Goal: Find specific page/section

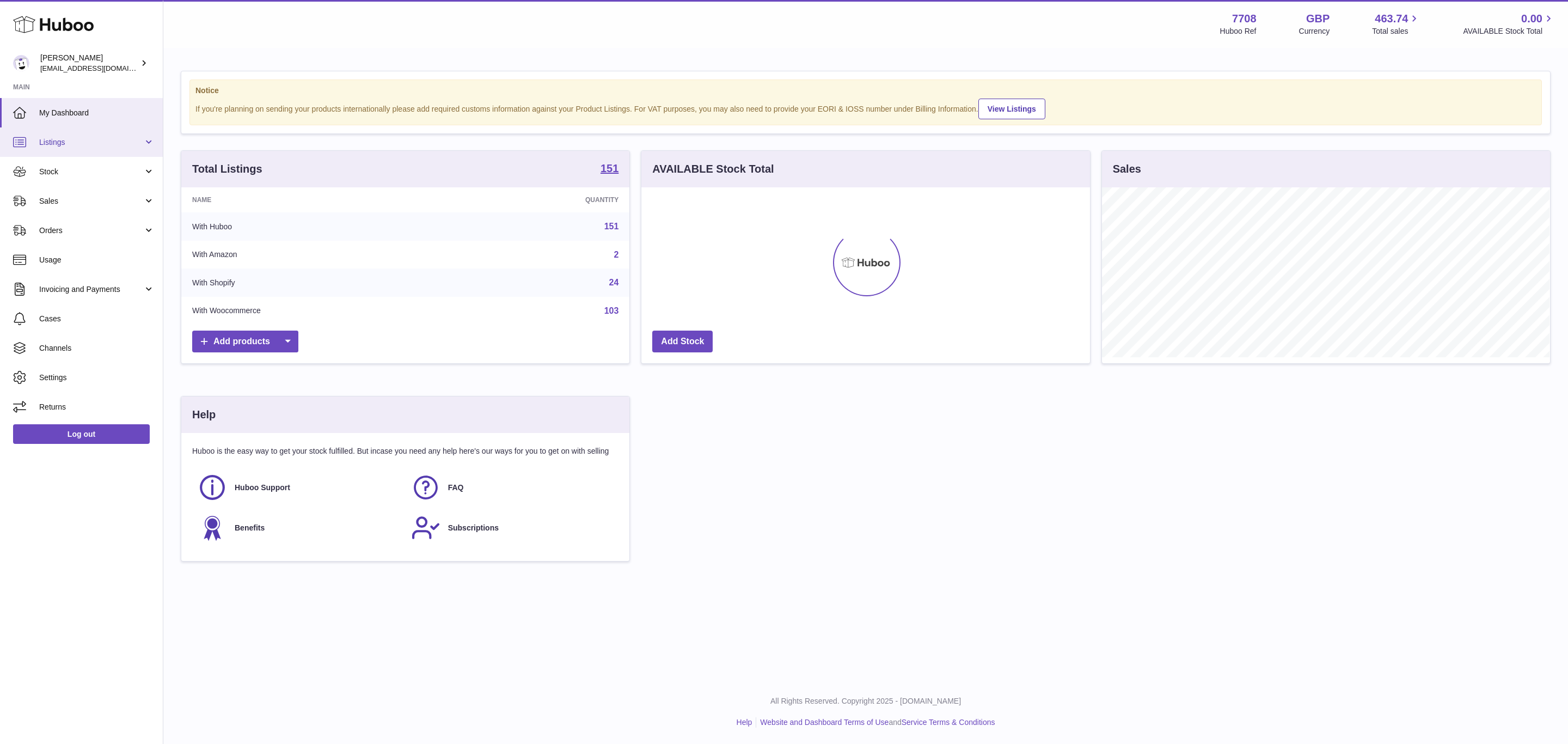
scroll to position [170, 447]
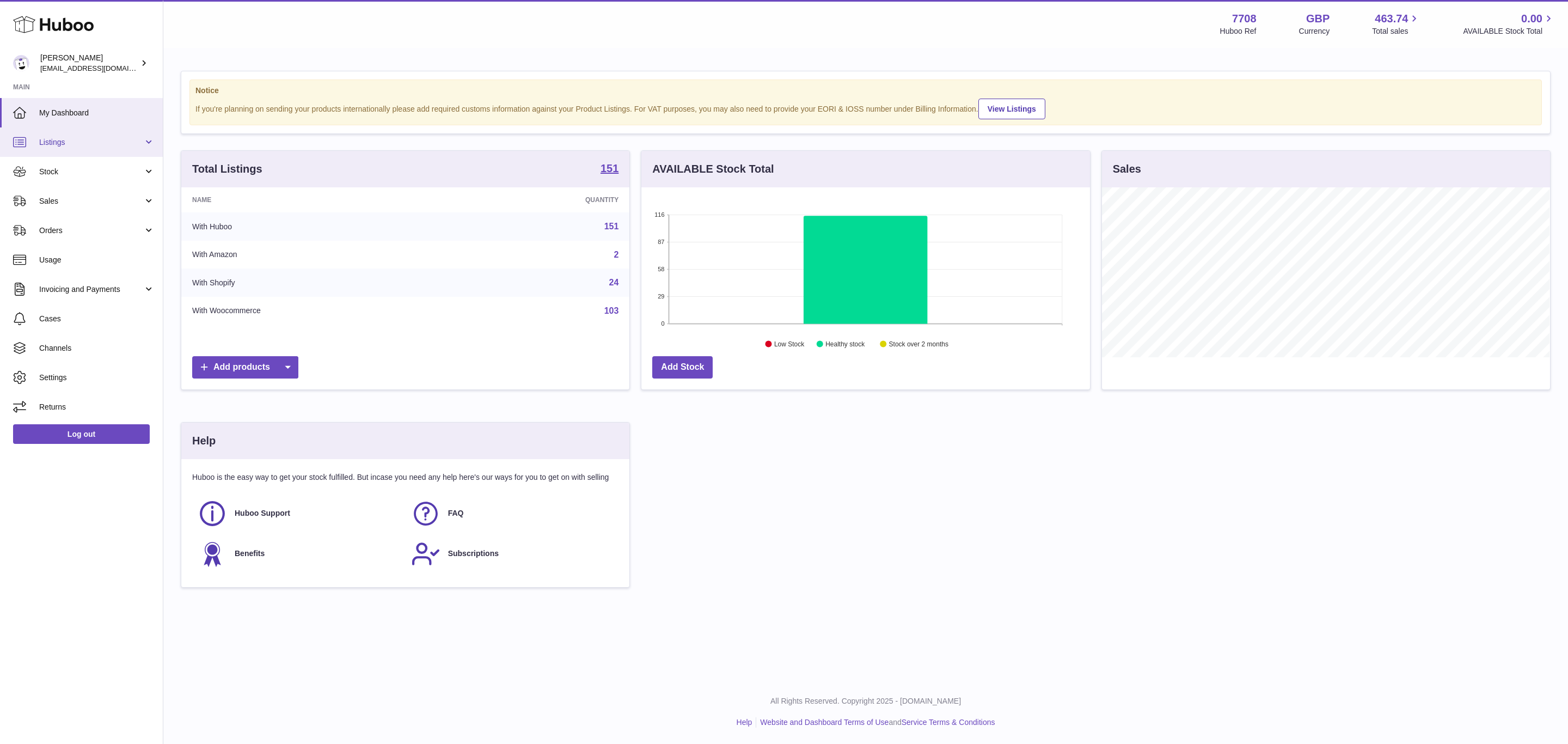
click at [98, 147] on span "Listings" at bounding box center [91, 142] width 104 height 10
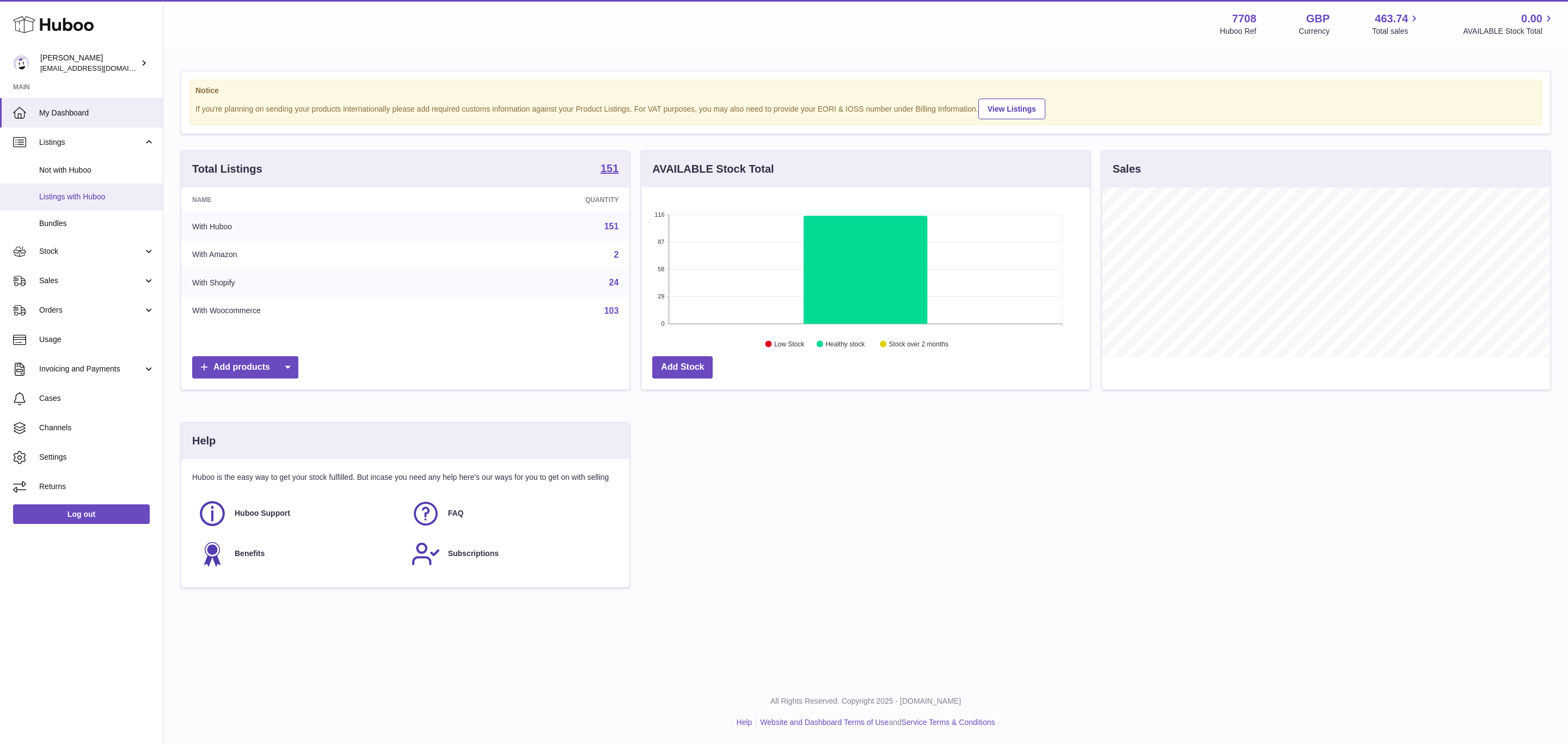
click at [78, 198] on span "Listings with Huboo" at bounding box center [96, 196] width 115 height 10
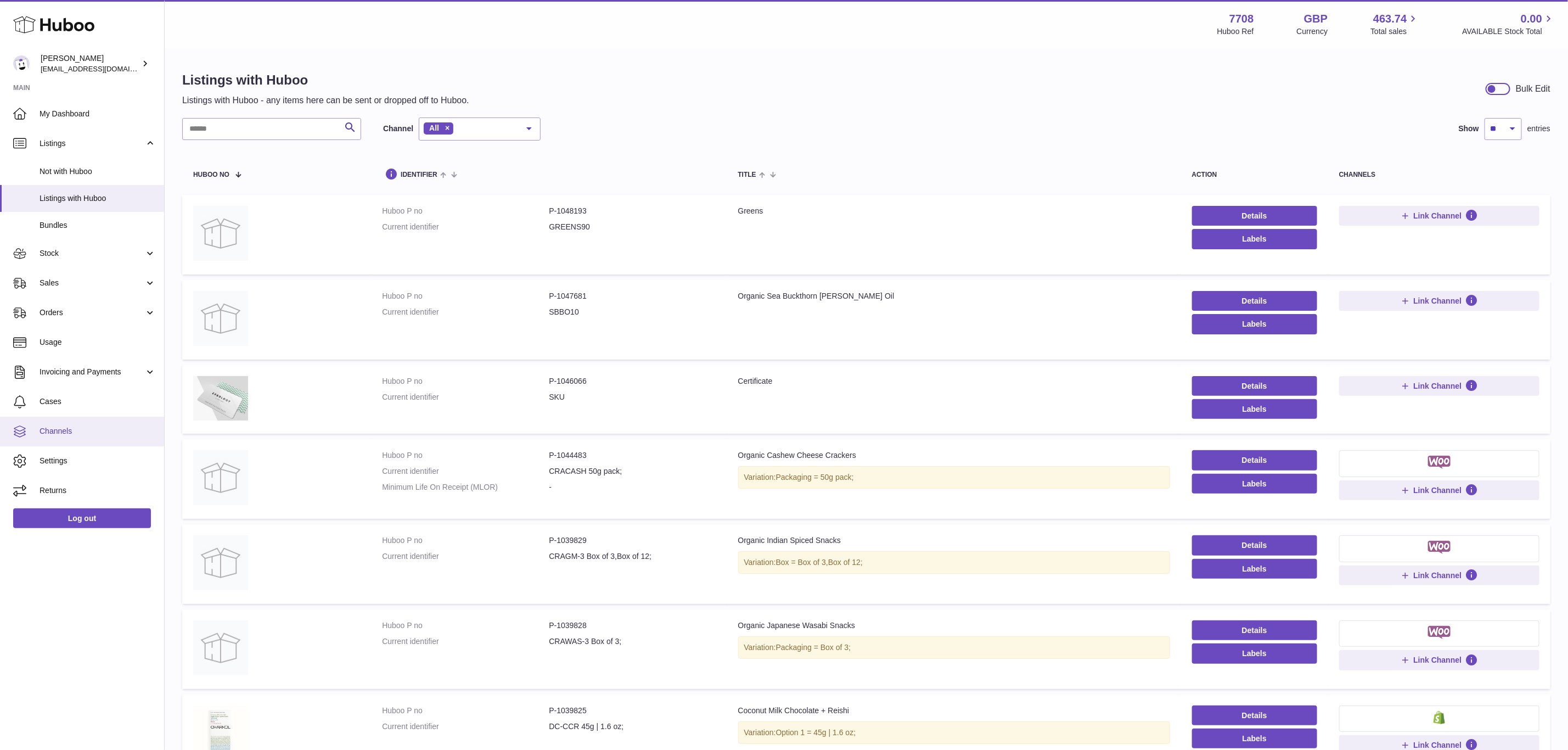
click at [72, 430] on span "Channels" at bounding box center [97, 431] width 116 height 10
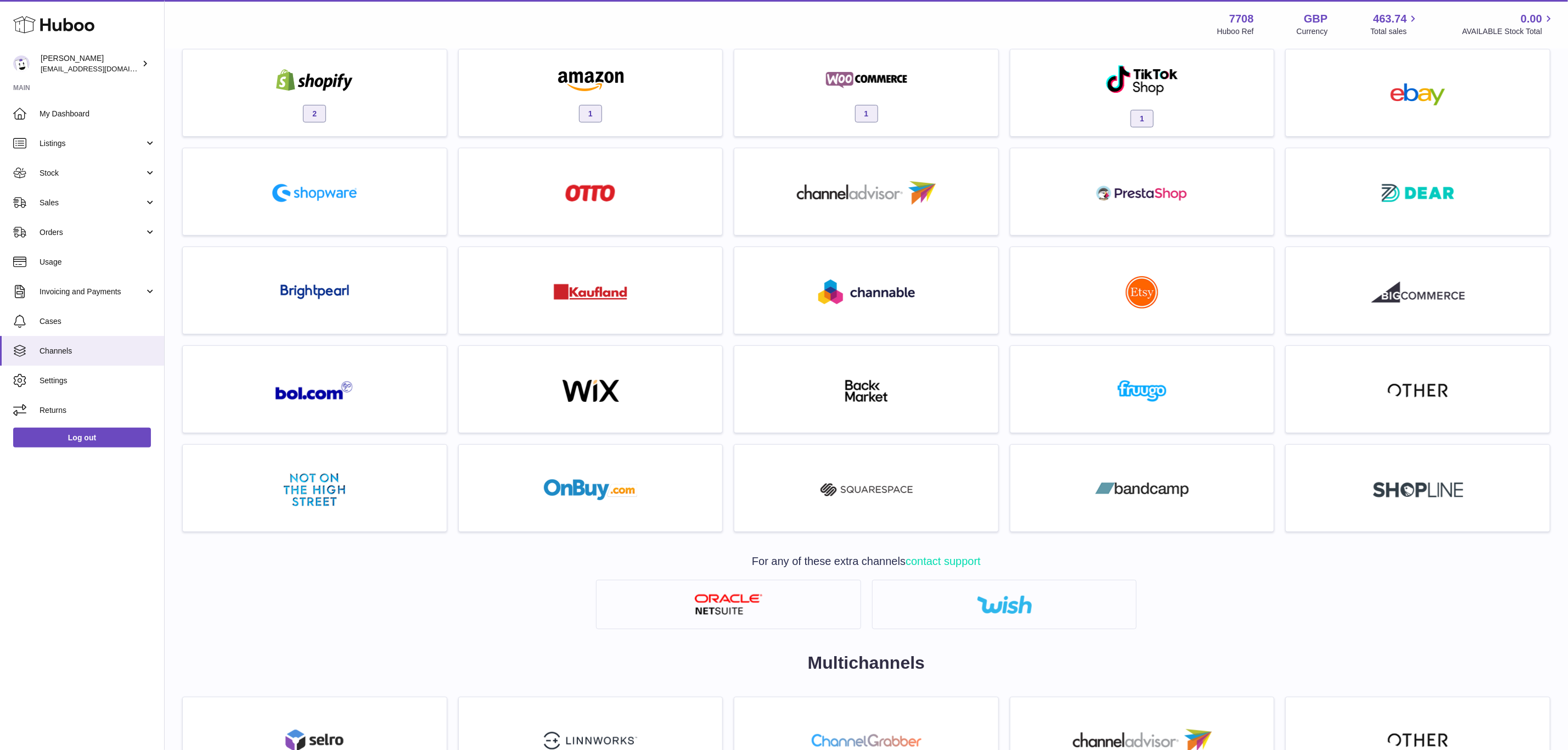
scroll to position [210, 0]
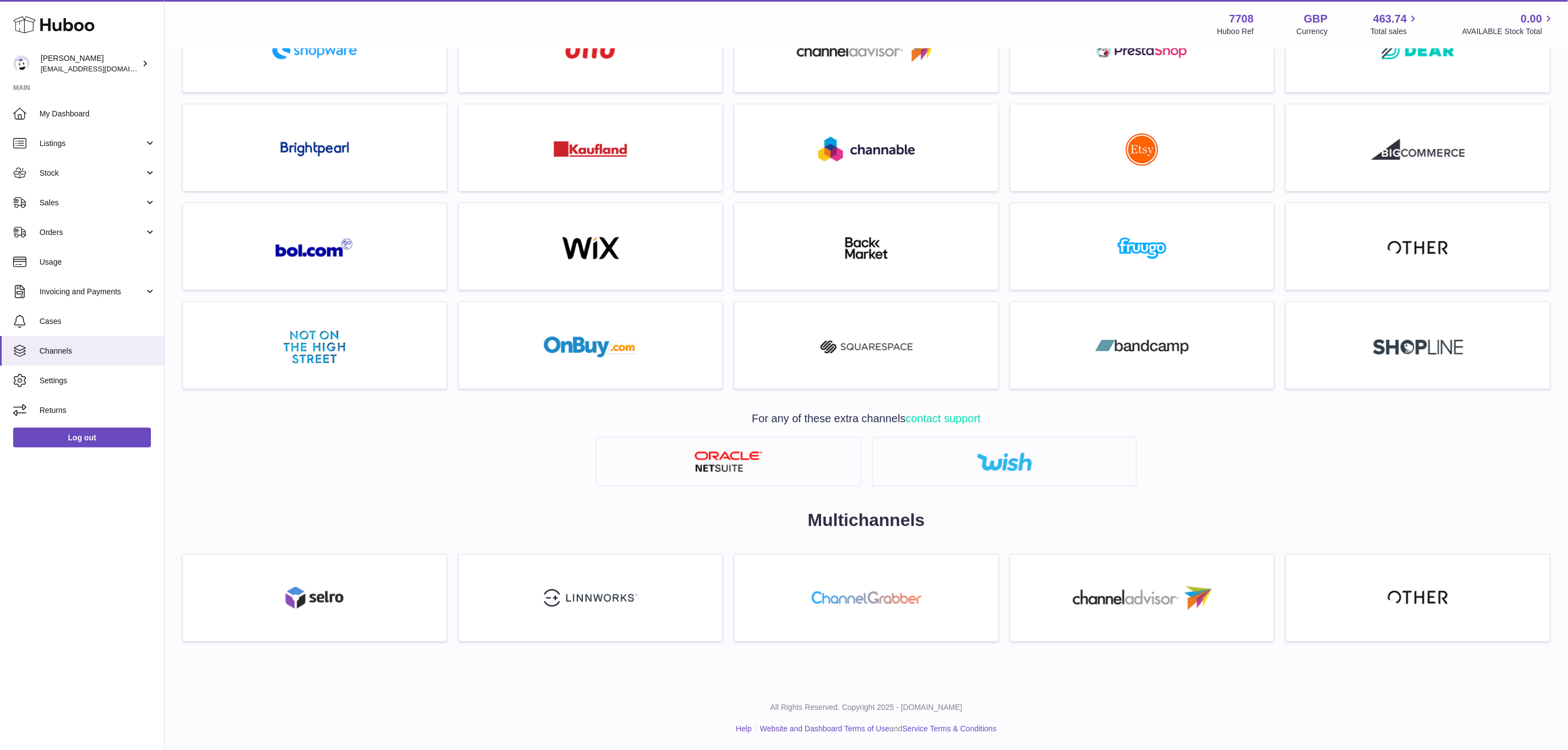
click at [562, 471] on div at bounding box center [866, 467] width 1380 height 60
